Goal: Check status: Check status

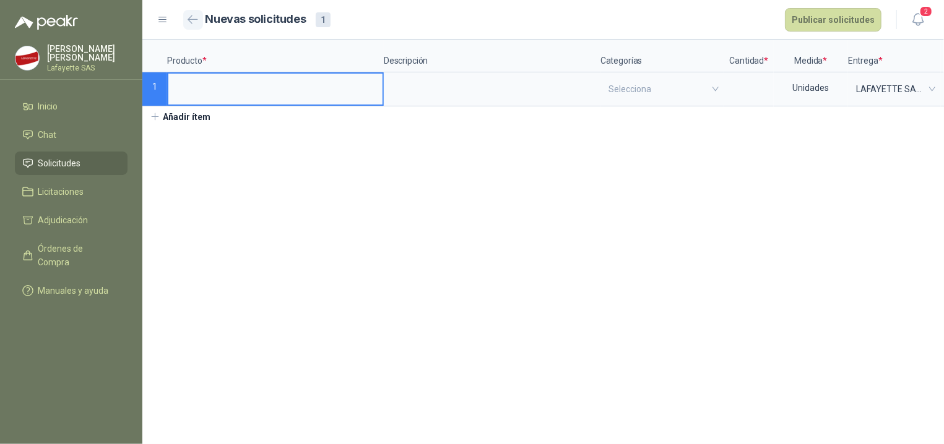
click at [188, 14] on button "button" at bounding box center [193, 20] width 20 height 20
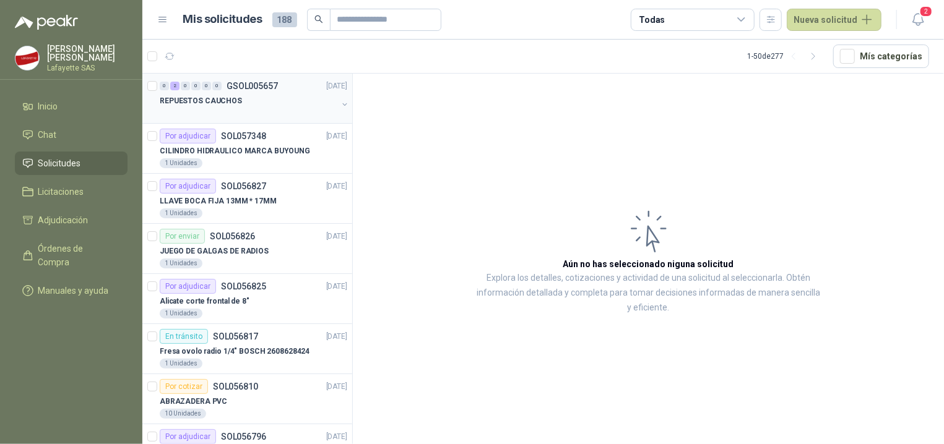
click at [253, 112] on div at bounding box center [249, 113] width 178 height 10
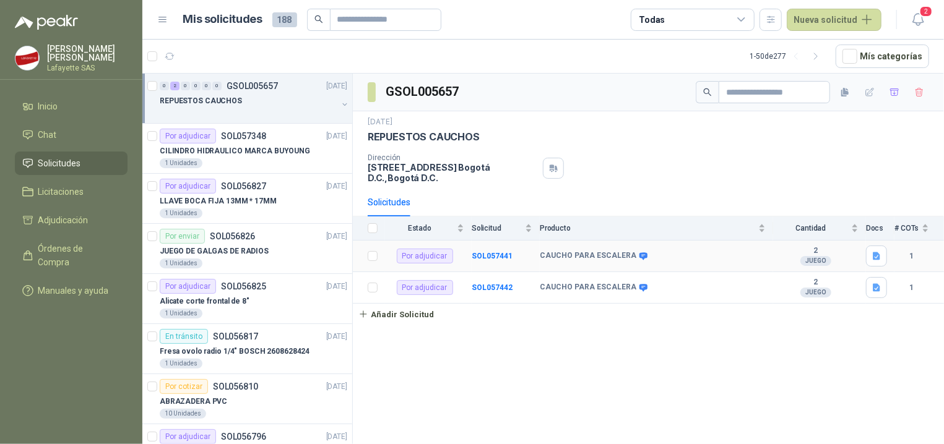
click at [625, 261] on b "CAUCHO PARA ESCALERA" at bounding box center [588, 256] width 97 height 10
click at [687, 260] on div "CAUCHO PARA ESCALERA" at bounding box center [653, 256] width 226 height 10
click at [221, 109] on div at bounding box center [249, 113] width 178 height 10
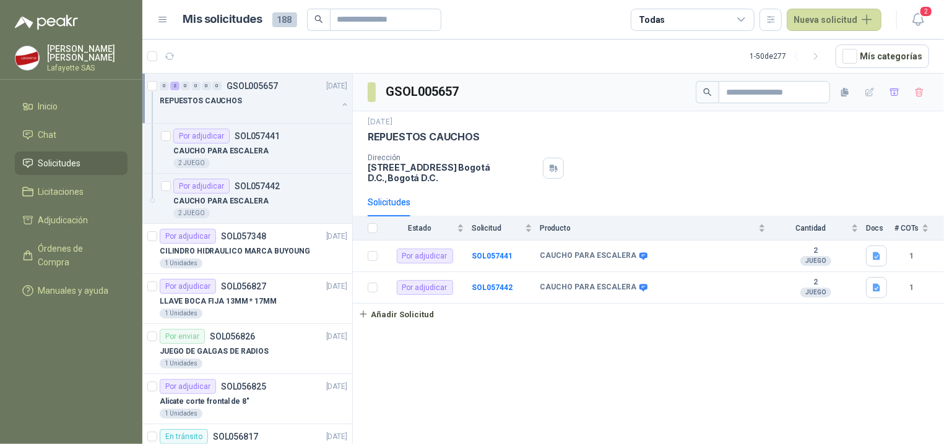
click at [221, 109] on div at bounding box center [249, 113] width 178 height 10
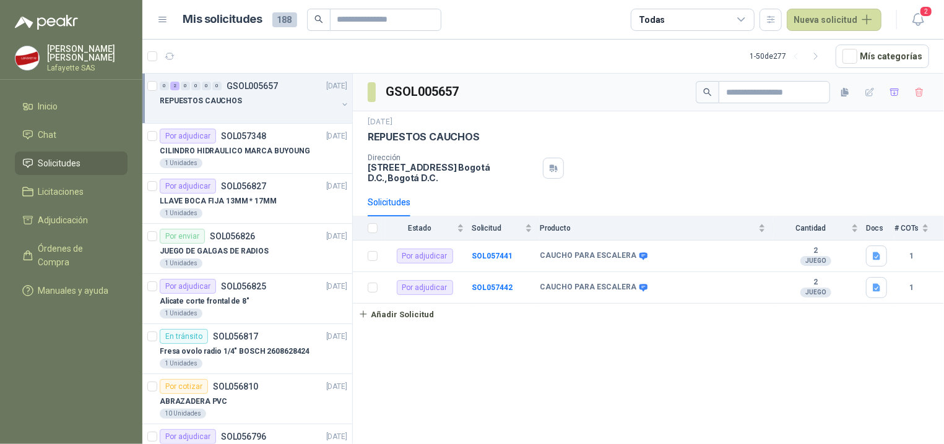
click at [230, 108] on div "REPUESTOS CAUCHOS" at bounding box center [249, 100] width 178 height 15
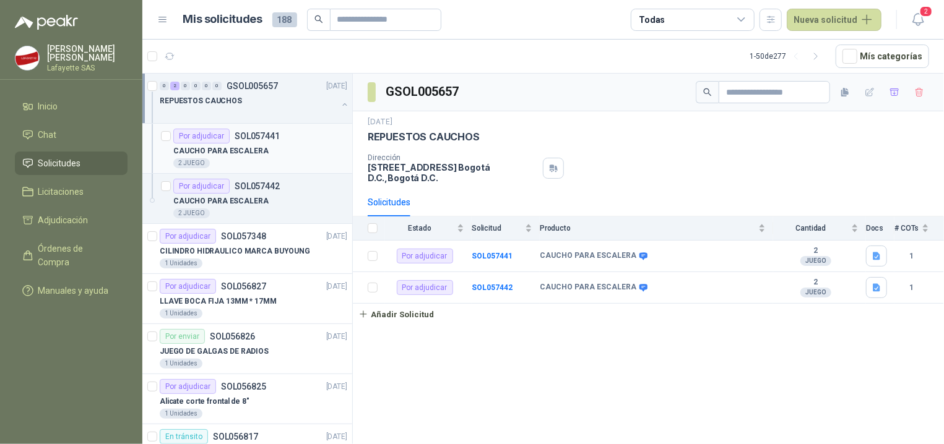
click at [218, 158] on div "CAUCHO PARA ESCALERA" at bounding box center [260, 151] width 174 height 15
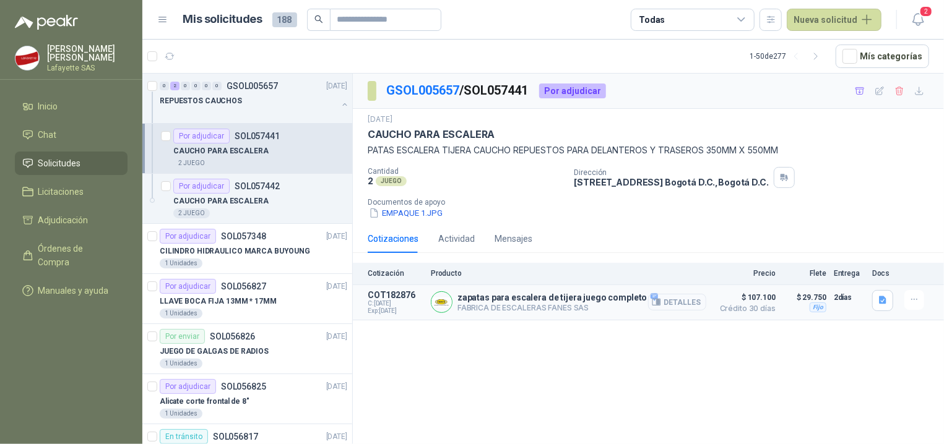
click at [692, 305] on button "Detalles" at bounding box center [677, 302] width 58 height 17
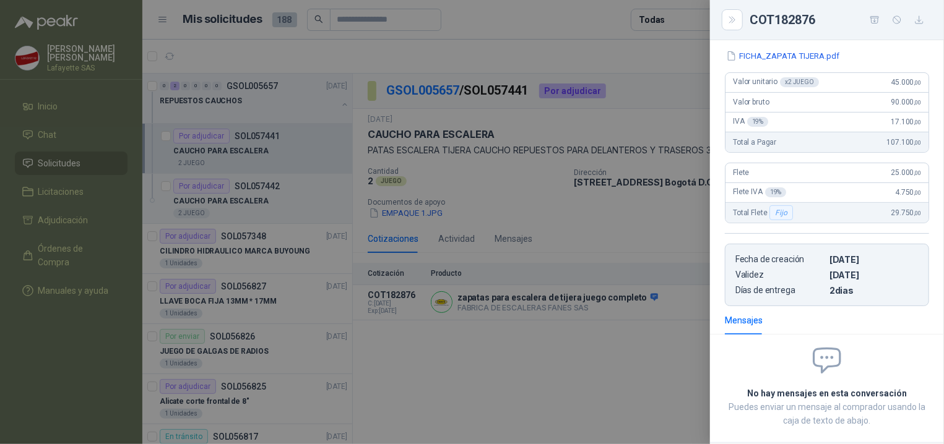
scroll to position [101, 0]
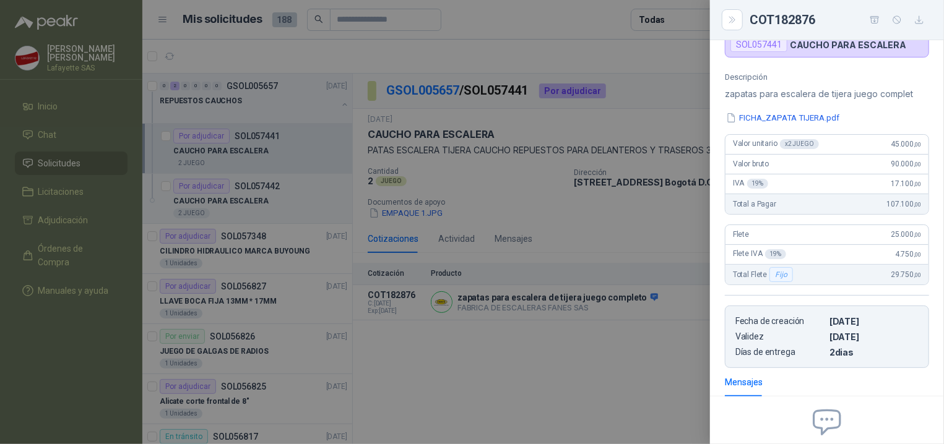
click at [559, 366] on div at bounding box center [472, 222] width 944 height 444
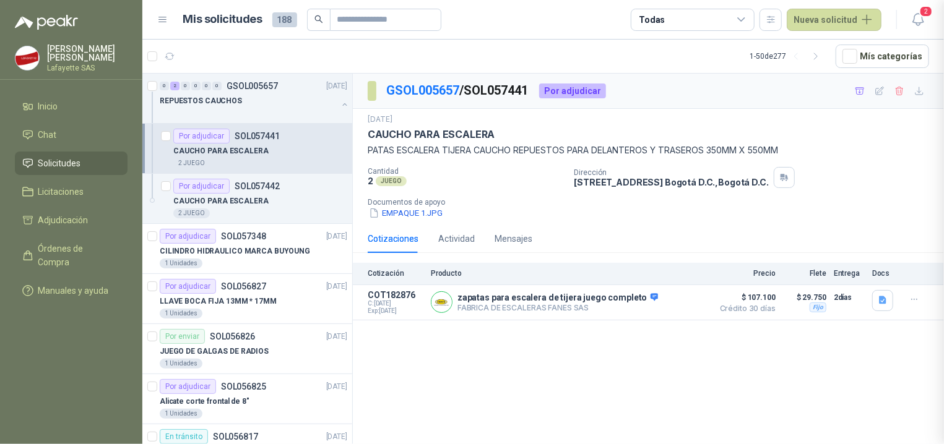
scroll to position [232, 0]
click at [690, 301] on button "Detalles" at bounding box center [677, 302] width 58 height 17
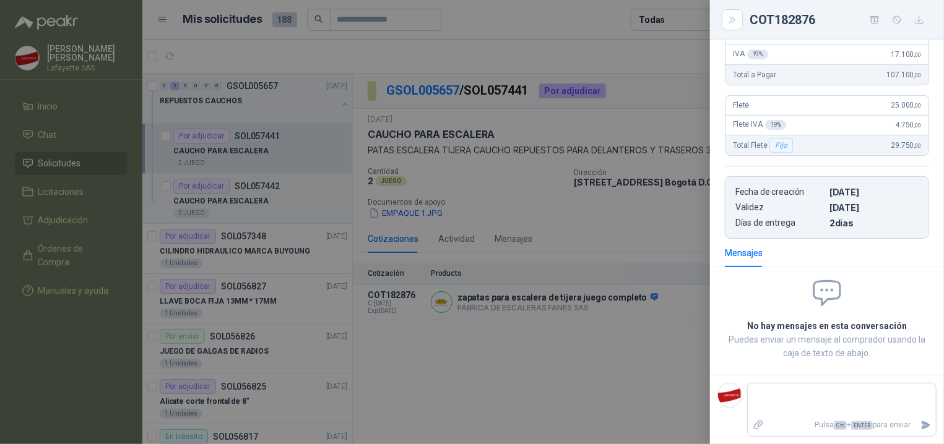
click at [632, 355] on div at bounding box center [472, 222] width 944 height 444
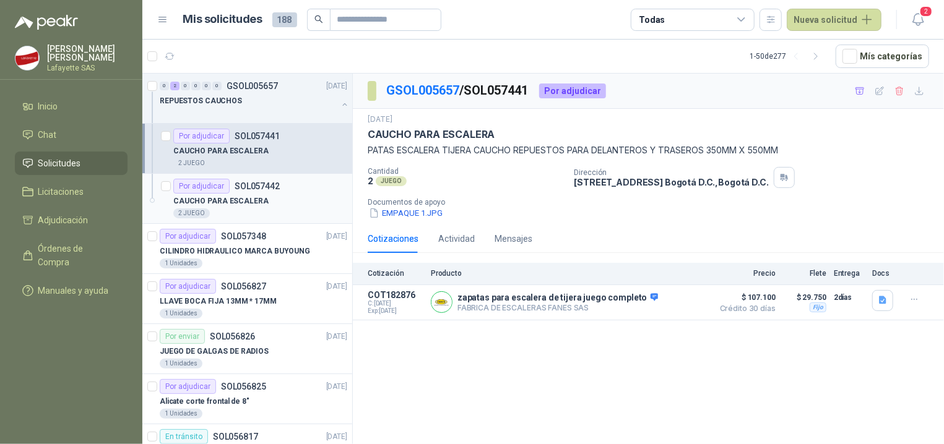
click at [215, 186] on div "Por adjudicar" at bounding box center [201, 186] width 56 height 15
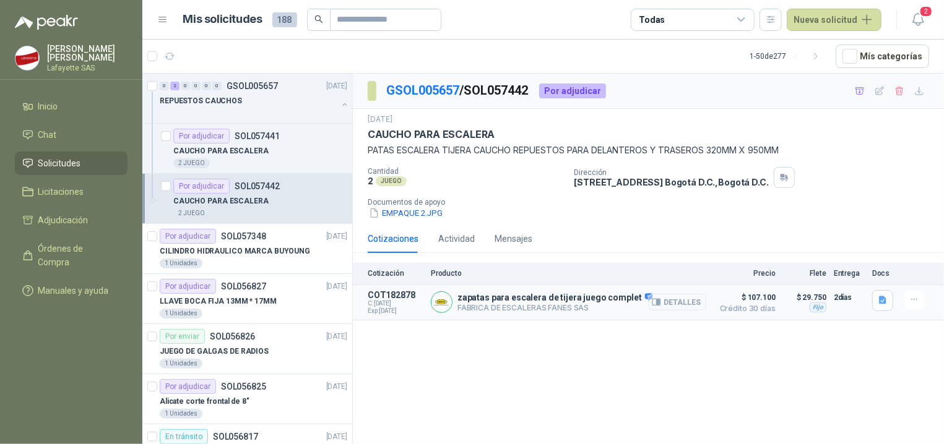
click at [683, 305] on button "Detalles" at bounding box center [677, 302] width 58 height 17
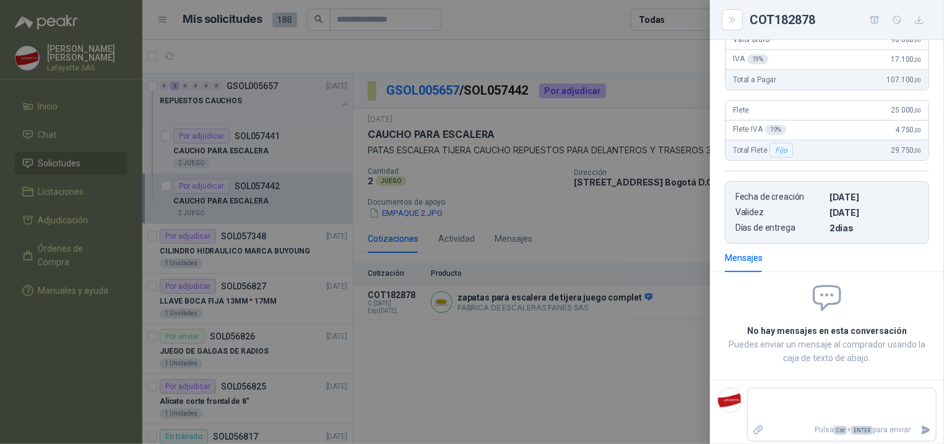
scroll to position [101, 0]
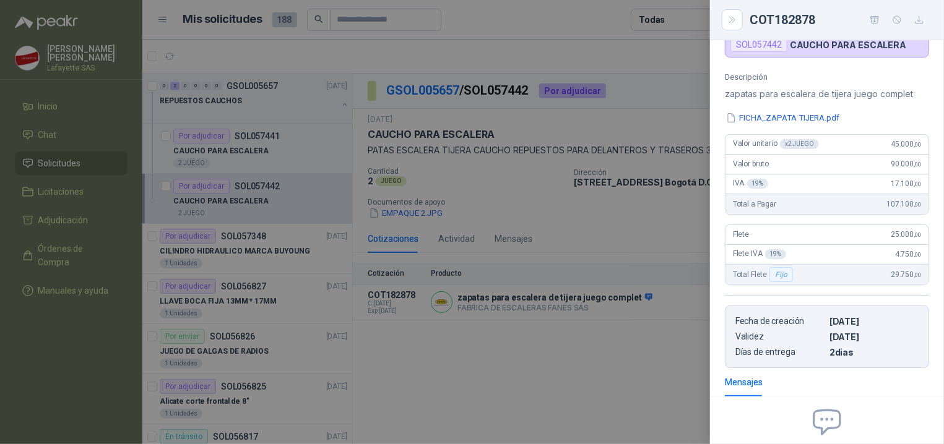
click at [623, 364] on div at bounding box center [472, 222] width 944 height 444
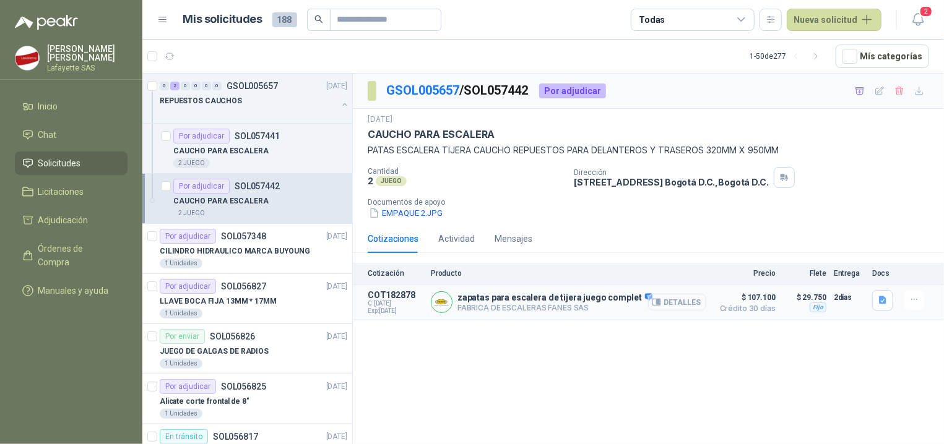
click at [660, 304] on icon "button" at bounding box center [658, 302] width 3 height 5
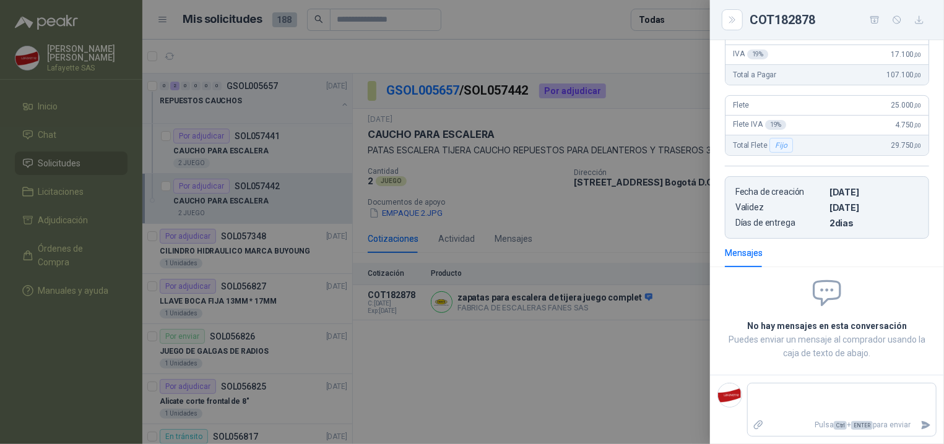
scroll to position [124, 0]
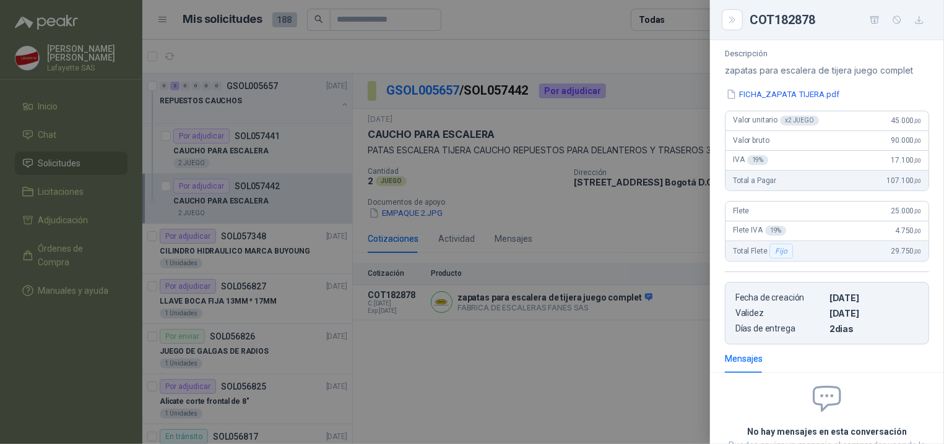
click at [642, 378] on div at bounding box center [472, 222] width 944 height 444
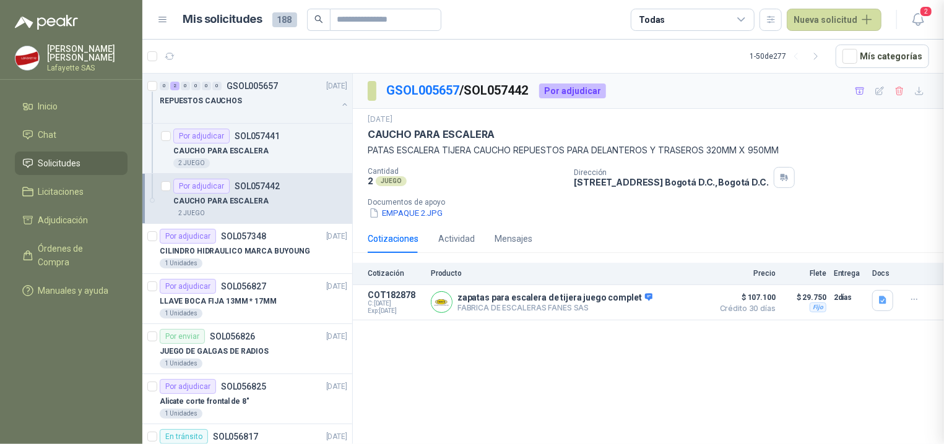
scroll to position [232, 0]
